Goal: Task Accomplishment & Management: Complete application form

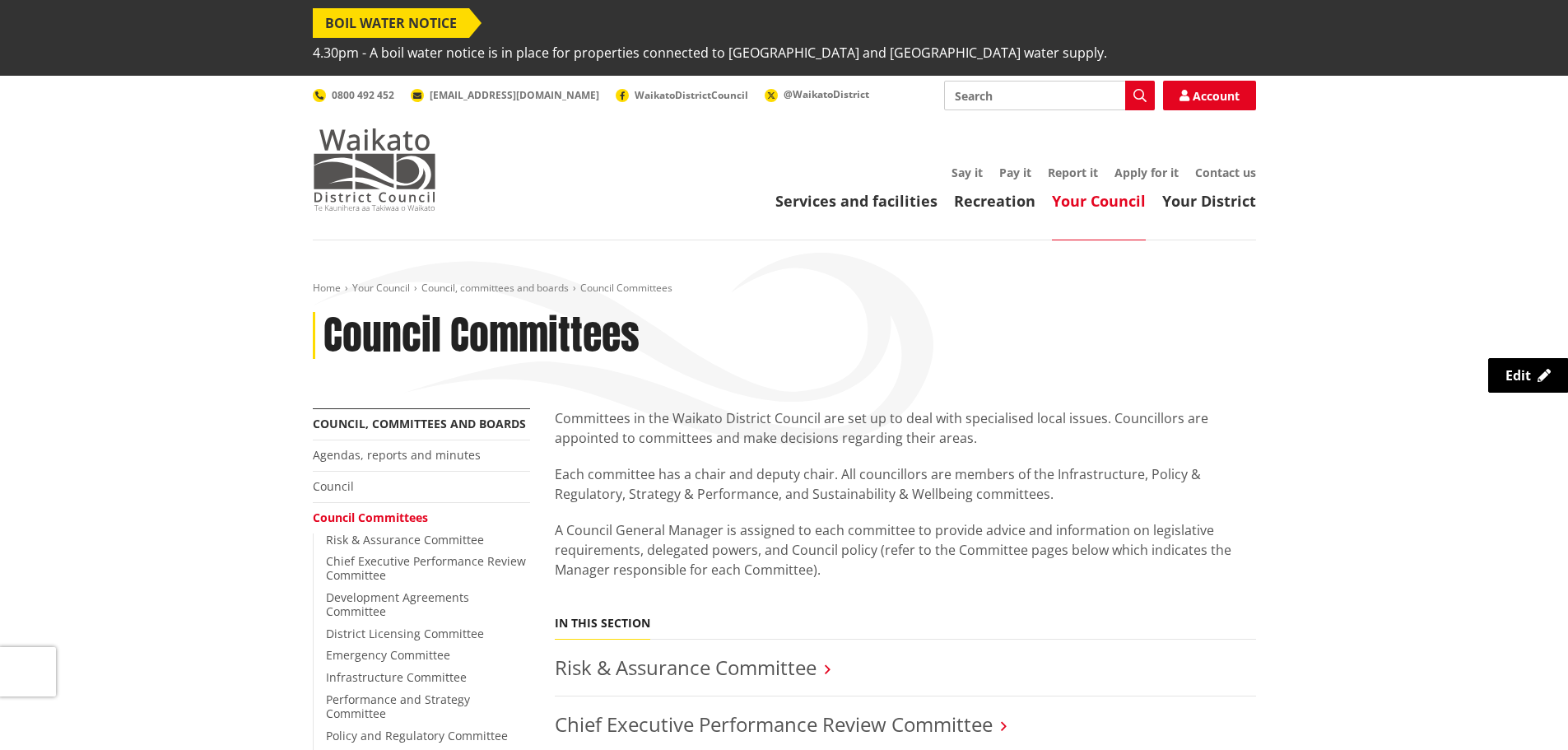
click at [373, 149] on img at bounding box center [374, 170] width 123 height 82
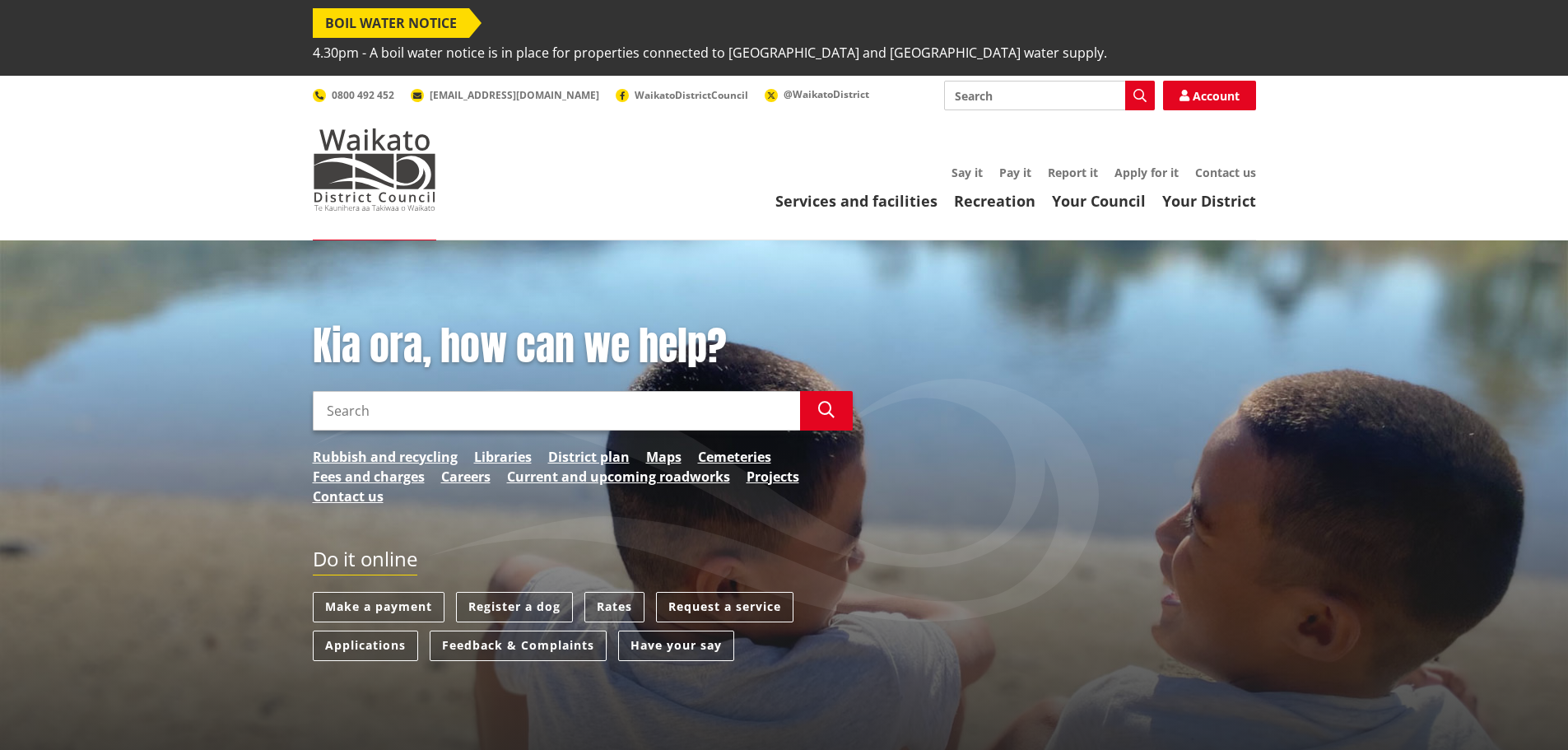
click at [795, 289] on div "Kia ora, how can we help? Search Search Rubbish and recycling Libraries Distric…" at bounding box center [784, 542] width 1568 height 604
click at [508, 592] on link "Register a dog" at bounding box center [515, 607] width 117 height 31
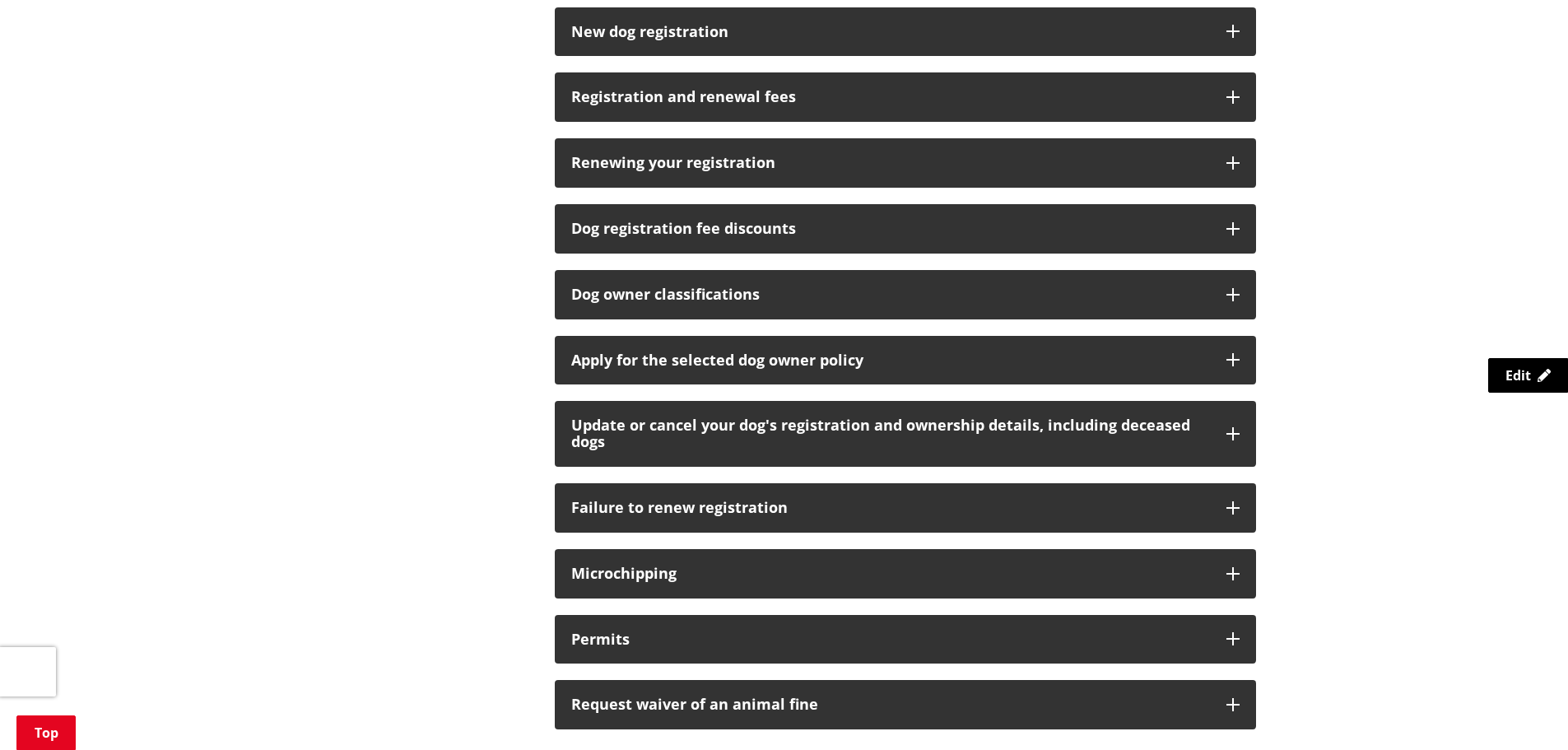
scroll to position [1152, 0]
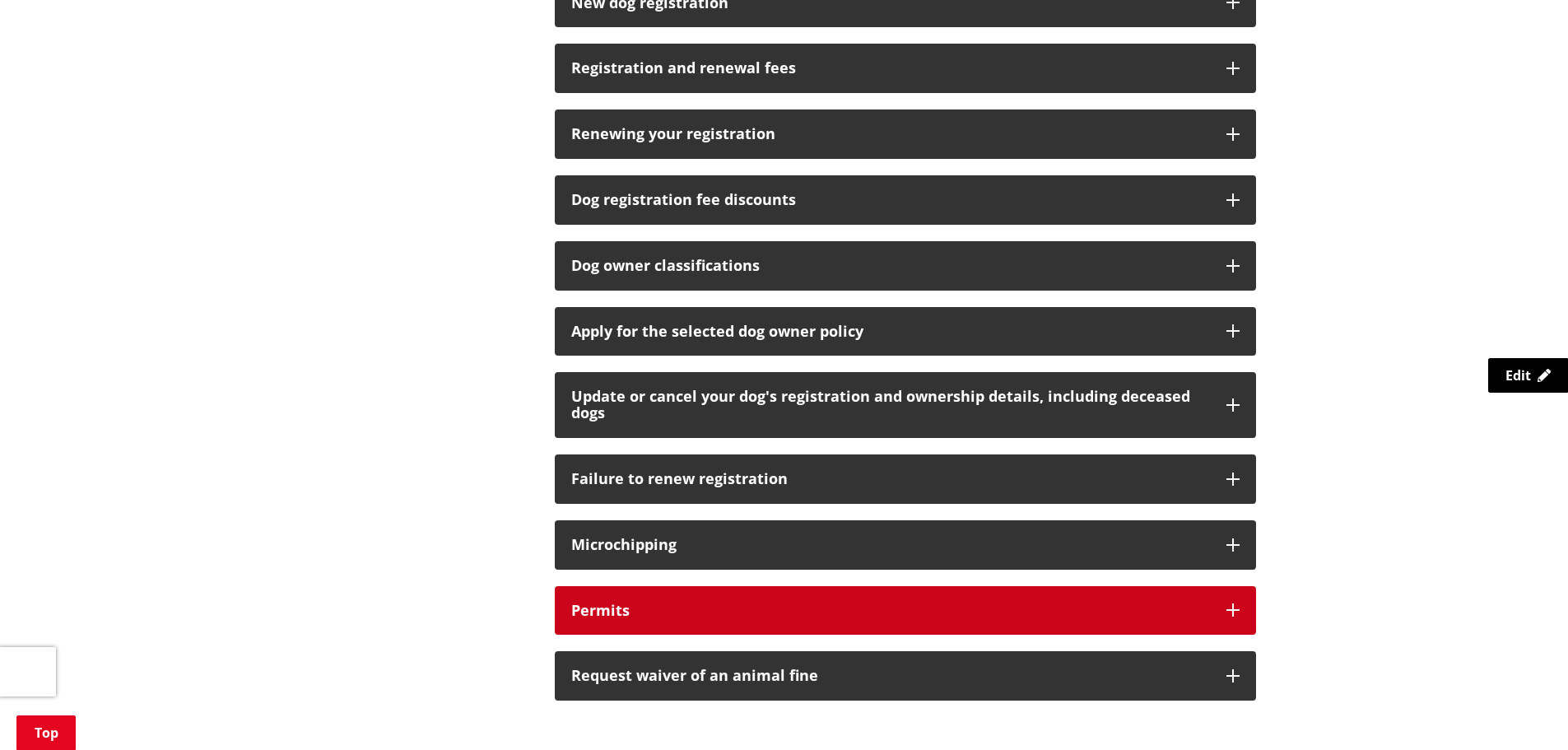
click at [1233, 603] on icon "button" at bounding box center [1233, 609] width 13 height 13
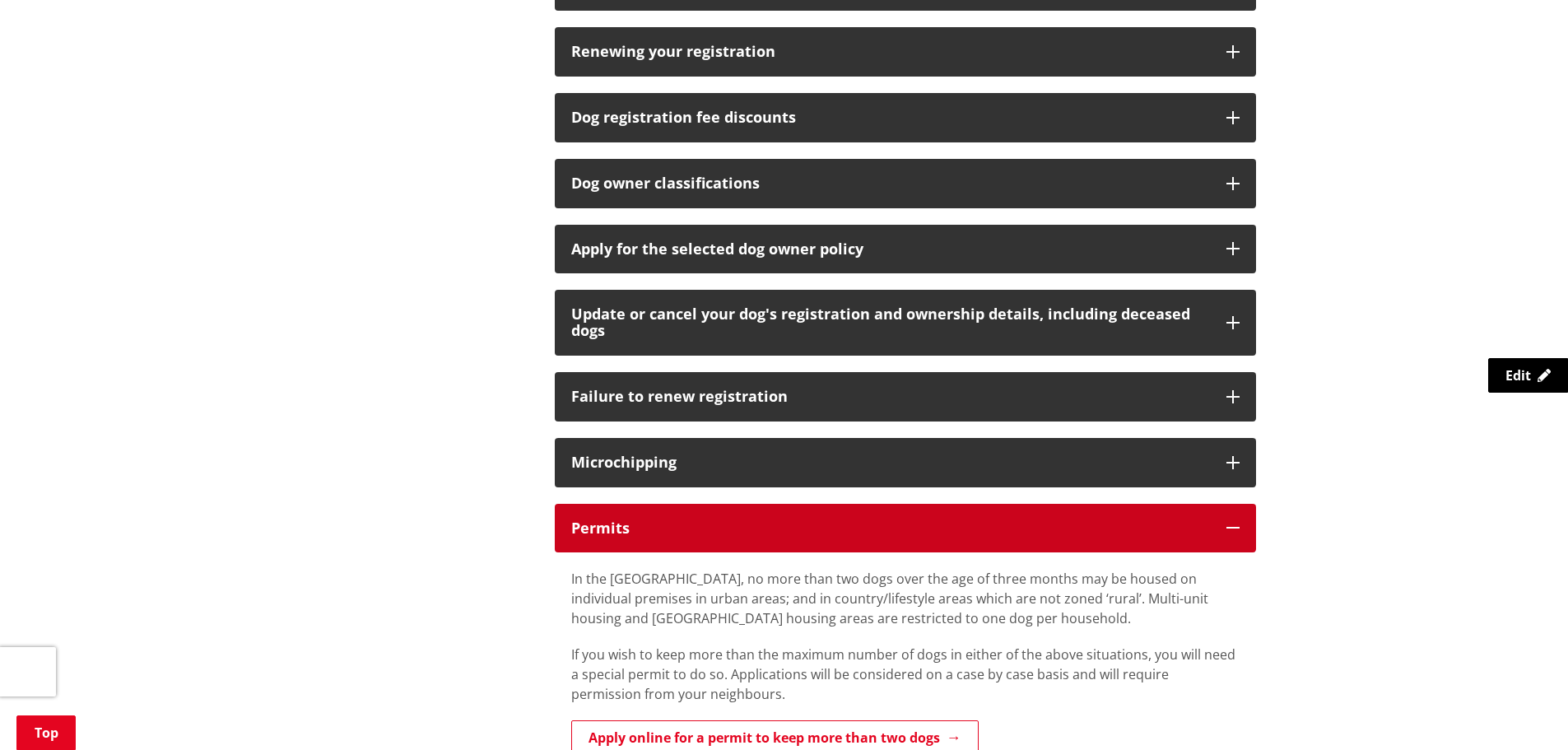
scroll to position [1316, 0]
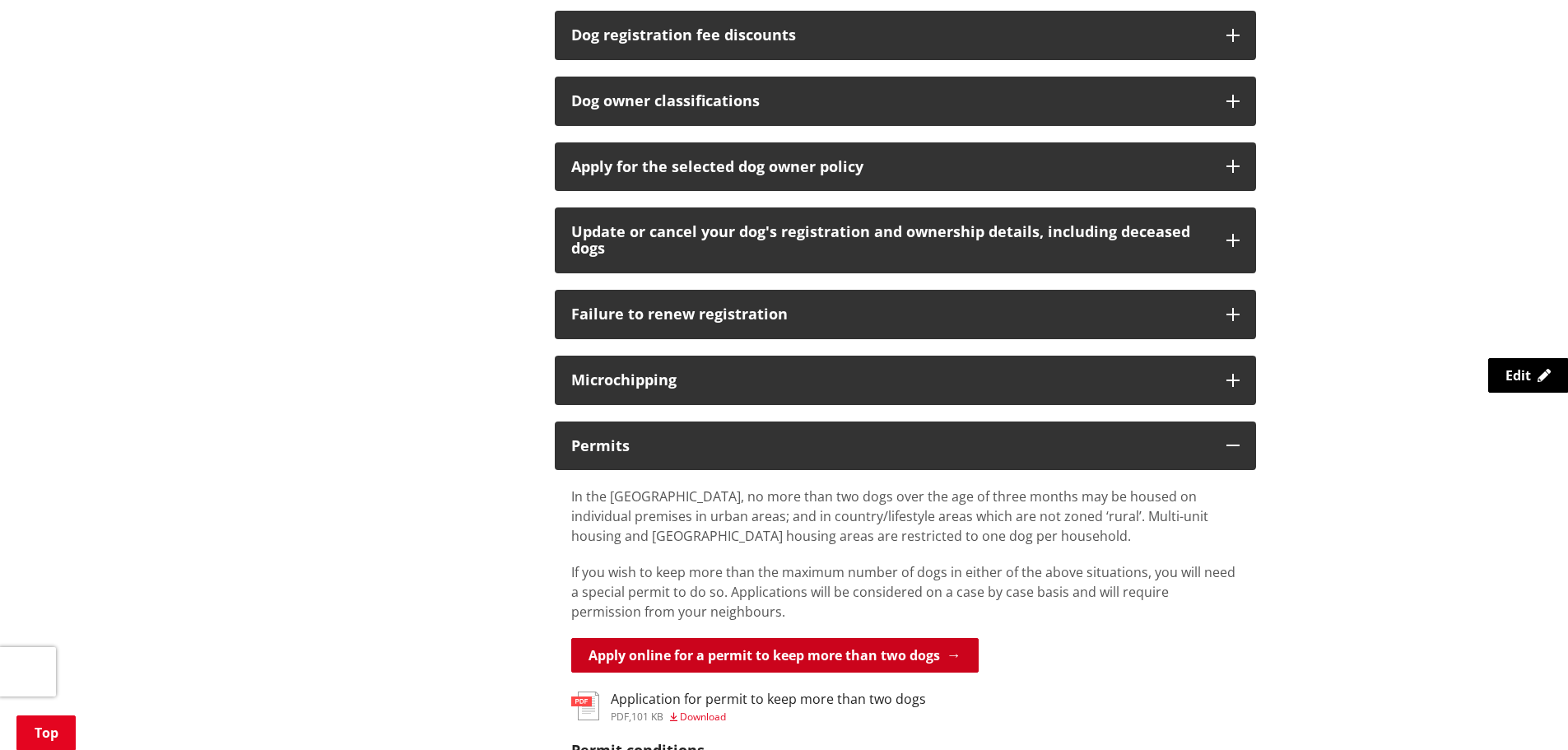
click at [824, 638] on link "Apply online for a permit to keep more than two dogs" at bounding box center [775, 656] width 408 height 35
